Goal: Transaction & Acquisition: Subscribe to service/newsletter

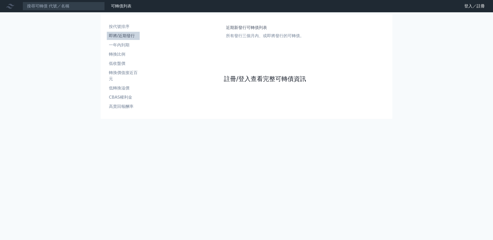
click at [238, 83] on link "註冊/登入查看完整可轉債資訊" at bounding box center [265, 79] width 82 height 8
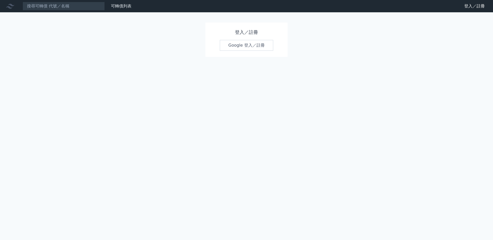
click at [249, 43] on link "Google 登入／註冊" at bounding box center [246, 45] width 53 height 11
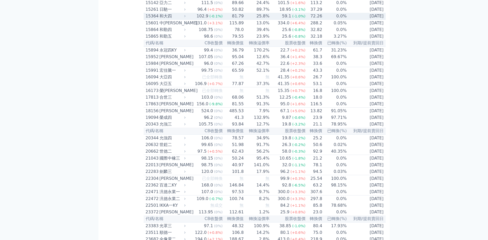
scroll to position [180, 0]
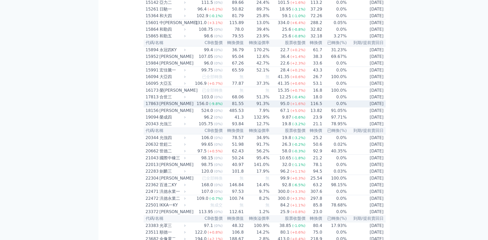
click at [160, 107] on div "[PERSON_NAME]" at bounding box center [172, 104] width 25 height 6
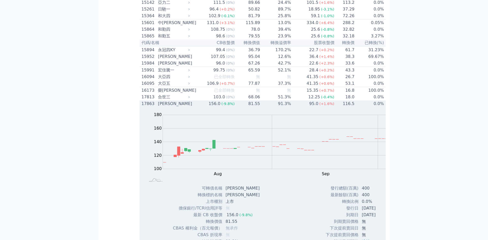
click at [158, 107] on div "[PERSON_NAME]" at bounding box center [173, 104] width 31 height 6
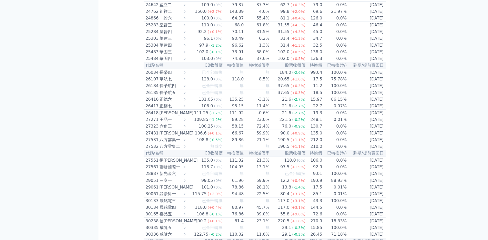
scroll to position [667, 0]
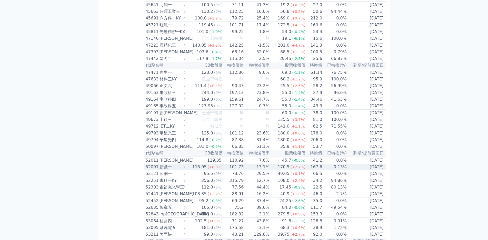
scroll to position [1463, 0]
